Goal: Transaction & Acquisition: Purchase product/service

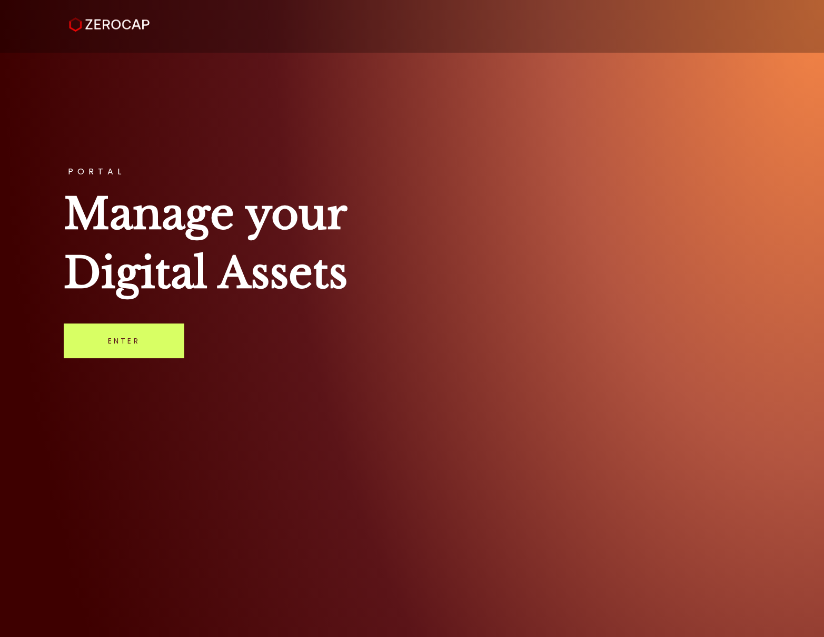
click at [172, 353] on link "Enter" at bounding box center [124, 340] width 121 height 35
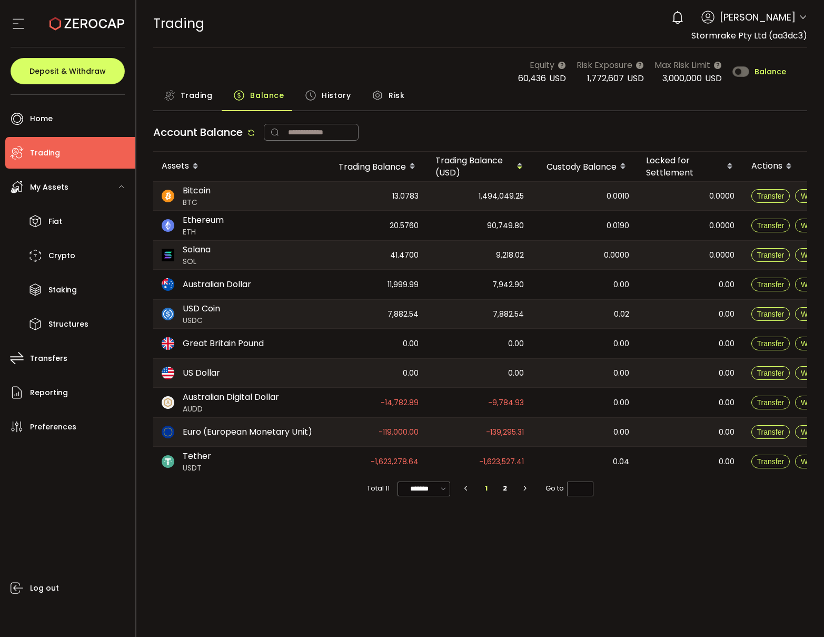
click at [183, 97] on span "Trading" at bounding box center [197, 95] width 32 height 21
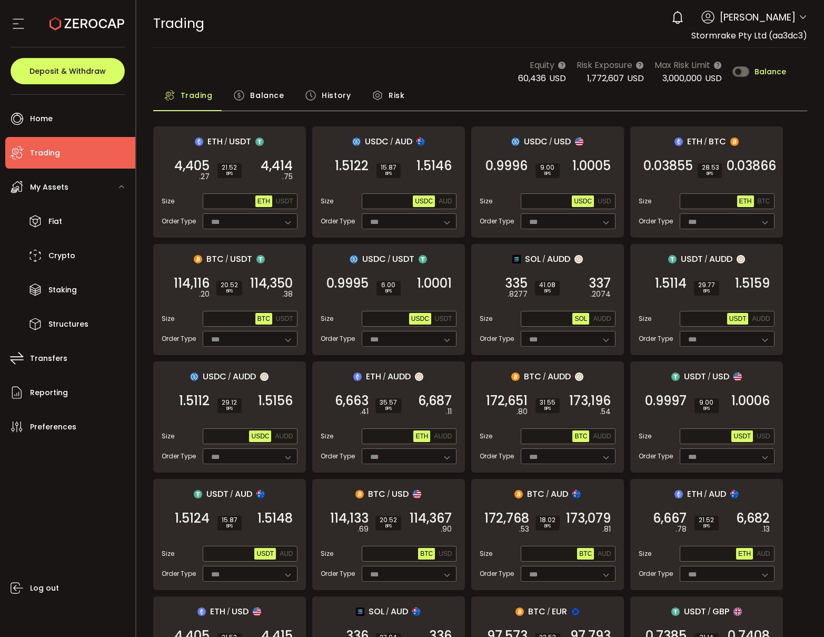
click at [239, 100] on use at bounding box center [239, 95] width 10 height 10
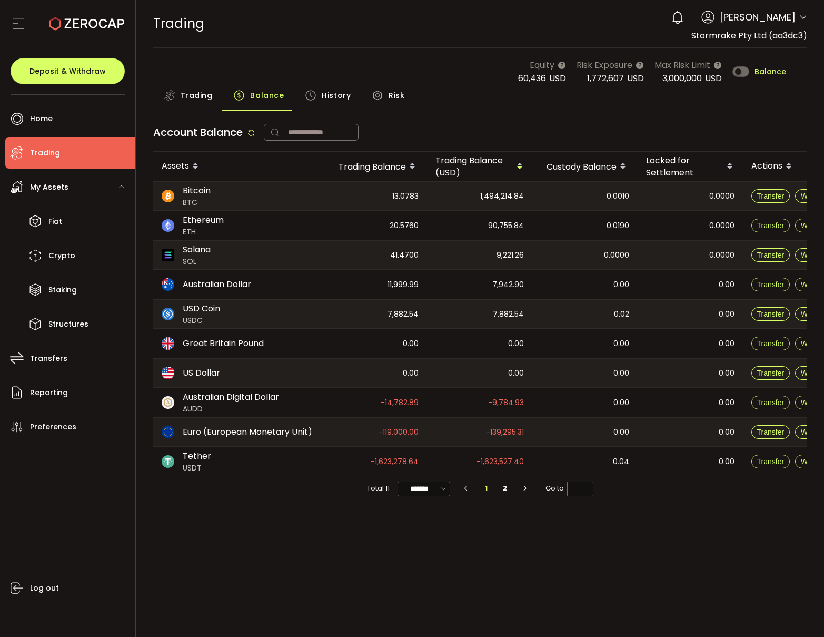
drag, startPoint x: 200, startPoint y: 97, endPoint x: 262, endPoint y: 119, distance: 65.6
click at [200, 97] on span "Trading" at bounding box center [197, 95] width 32 height 21
